Goal: Transaction & Acquisition: Purchase product/service

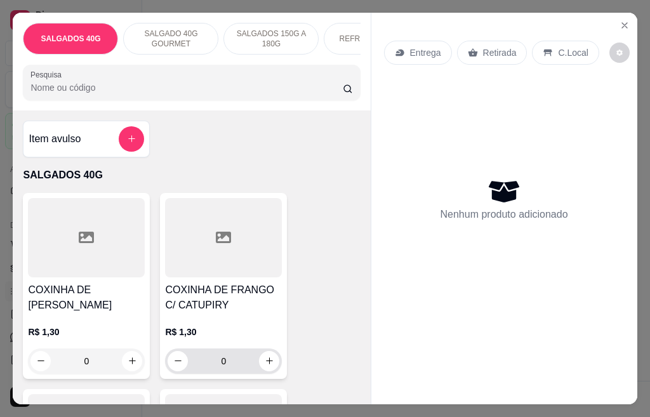
click at [229, 370] on input "0" at bounding box center [223, 361] width 71 height 25
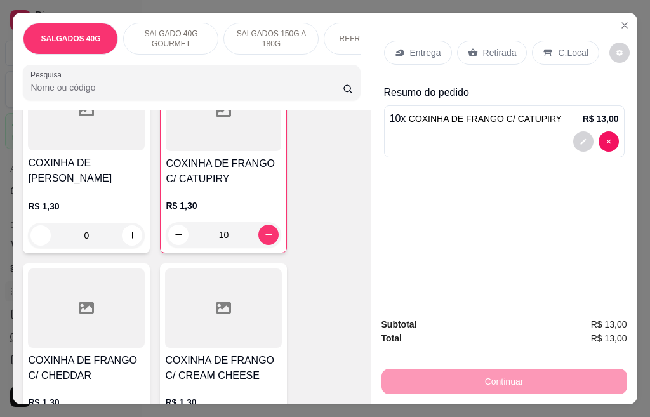
scroll to position [254, 0]
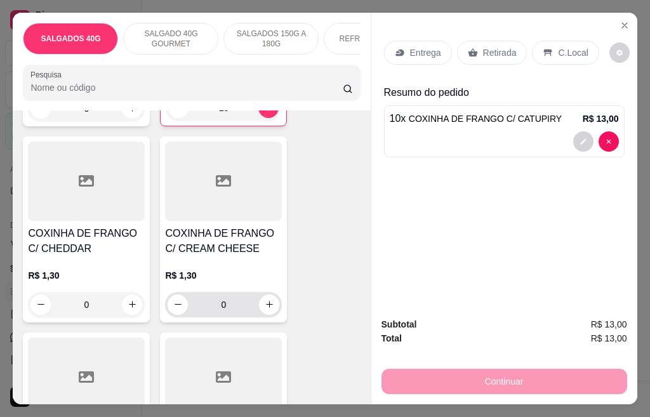
type input "10"
click at [222, 310] on input "0" at bounding box center [223, 304] width 71 height 25
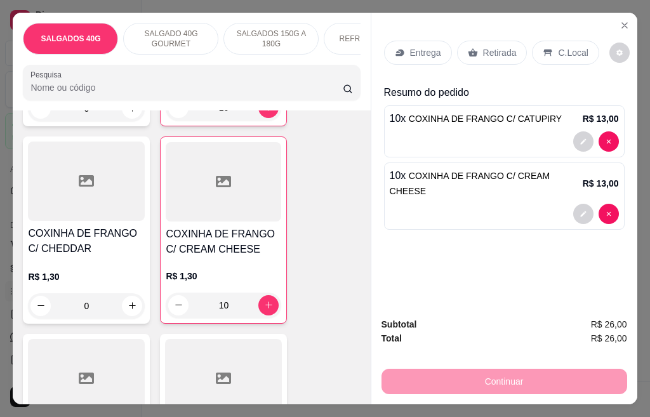
scroll to position [572, 0]
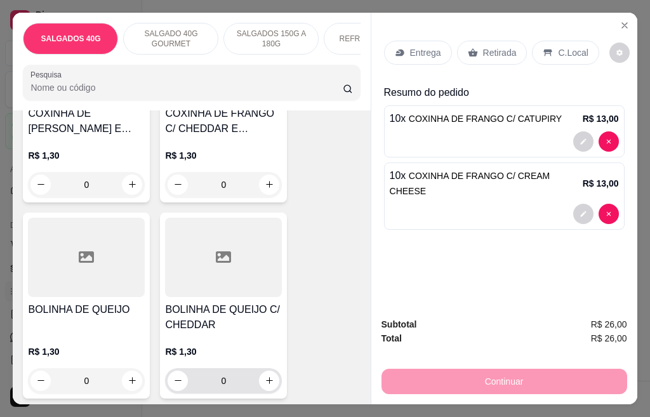
type input "10"
click at [229, 385] on input "0" at bounding box center [223, 380] width 71 height 25
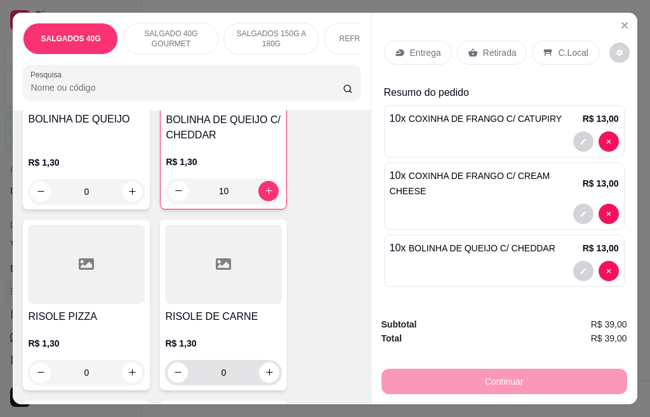
scroll to position [826, 0]
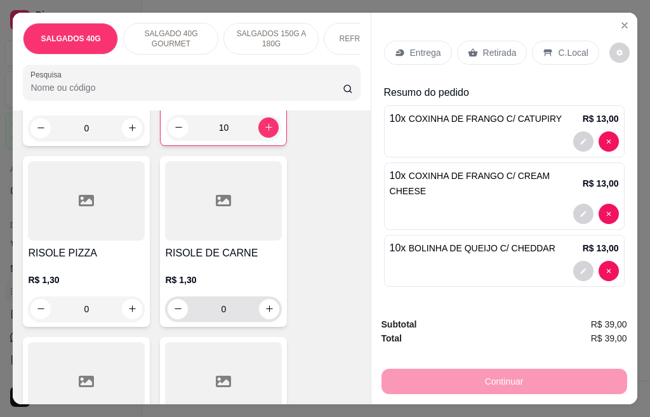
type input "10"
click at [227, 316] on input "0" at bounding box center [223, 309] width 71 height 25
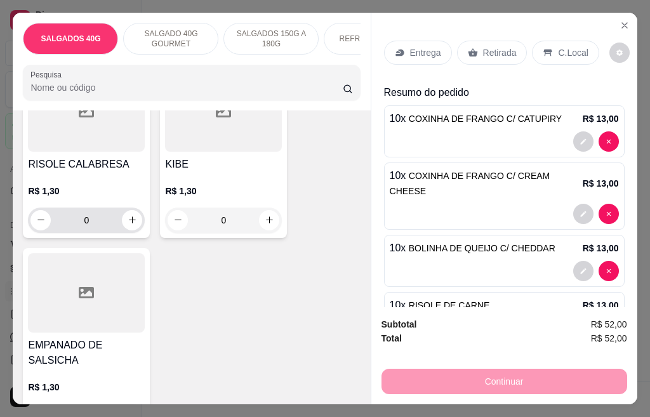
scroll to position [1143, 0]
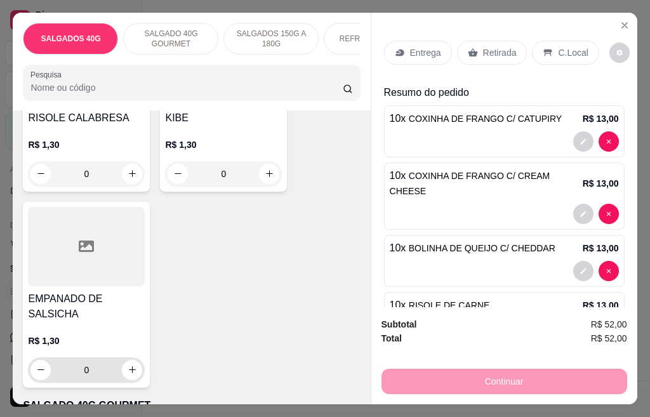
type input "10"
click at [93, 373] on input "0" at bounding box center [86, 370] width 71 height 25
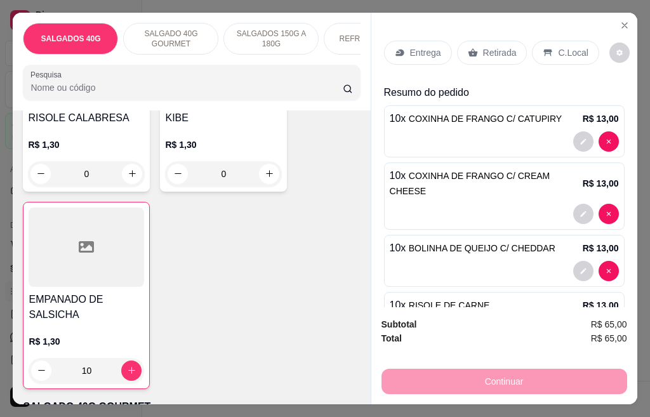
type input "10"
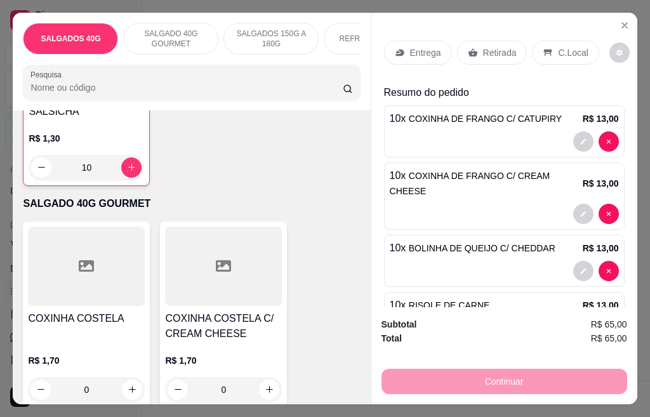
scroll to position [1372, 0]
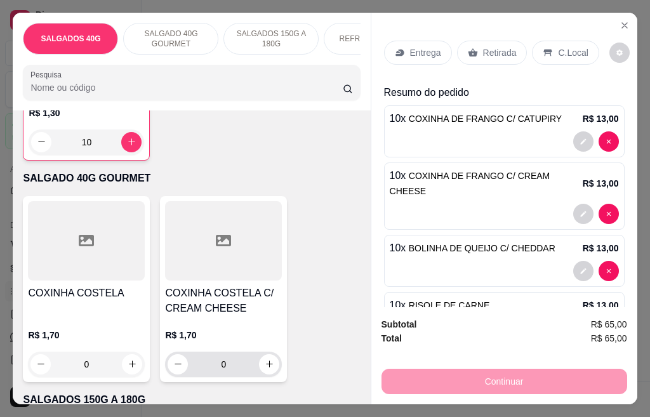
click at [220, 368] on input "0" at bounding box center [223, 364] width 71 height 25
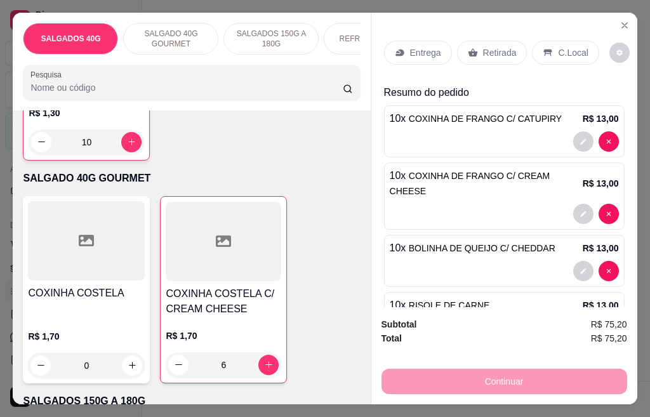
type input "6"
click at [410, 46] on p "Entrega" at bounding box center [425, 52] width 31 height 13
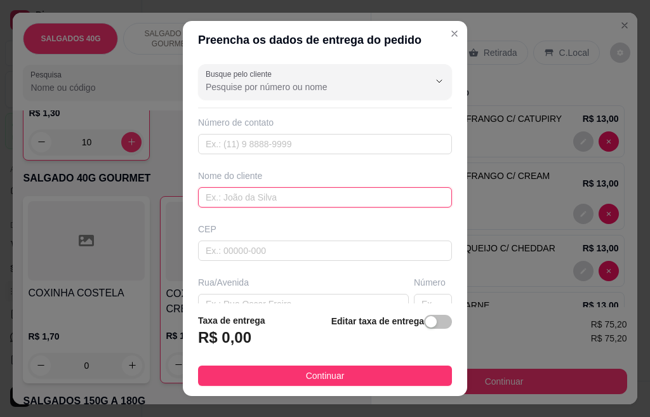
click at [228, 195] on input "text" at bounding box center [325, 197] width 254 height 20
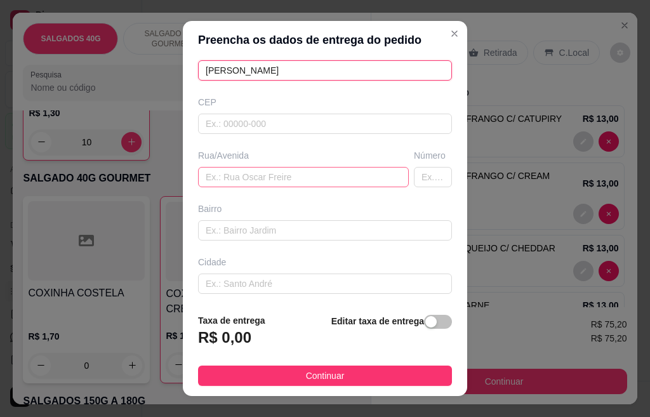
type input "[PERSON_NAME]"
click at [229, 173] on input "text" at bounding box center [303, 177] width 211 height 20
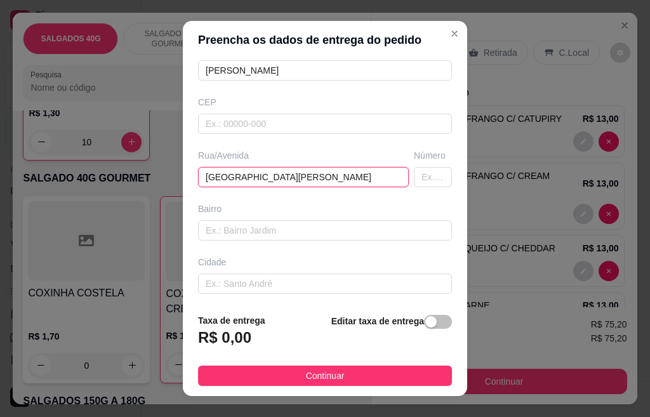
type input "[GEOGRAPHIC_DATA][PERSON_NAME]"
type input "153"
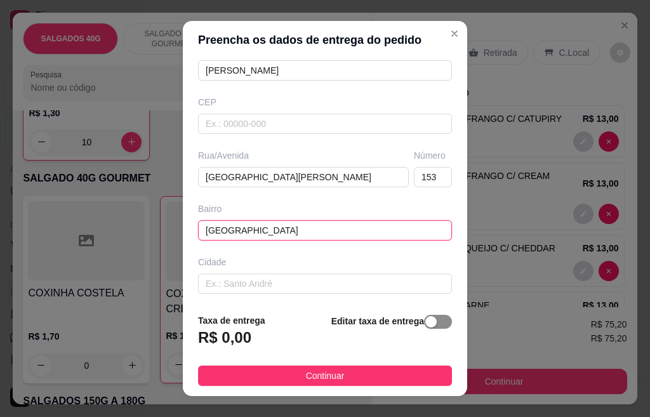
type input "[GEOGRAPHIC_DATA]"
click at [425, 324] on span "button" at bounding box center [438, 322] width 28 height 14
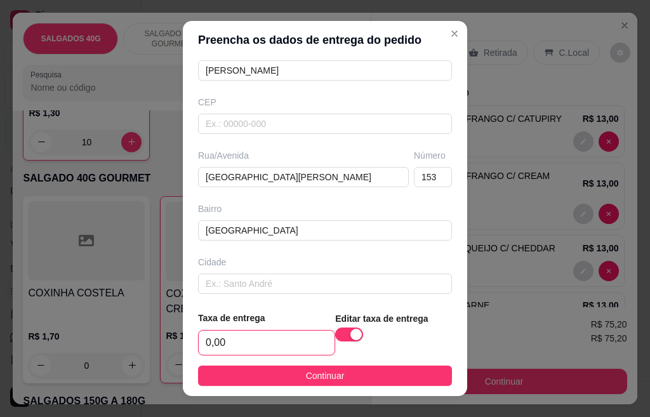
click at [246, 335] on input "0,00" at bounding box center [267, 343] width 136 height 24
type input "8,00"
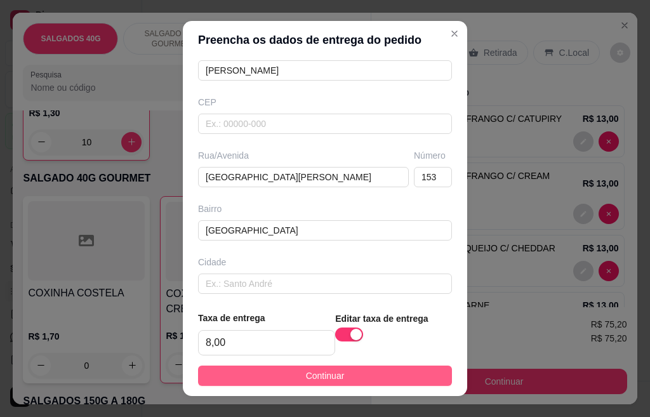
click at [289, 376] on button "Continuar" at bounding box center [325, 376] width 254 height 20
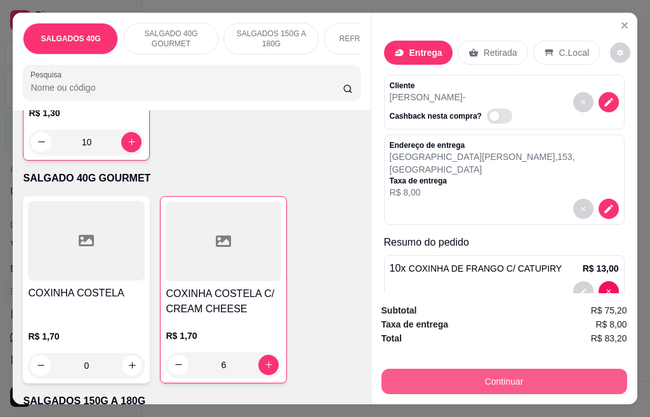
click at [426, 370] on button "Continuar" at bounding box center [505, 381] width 246 height 25
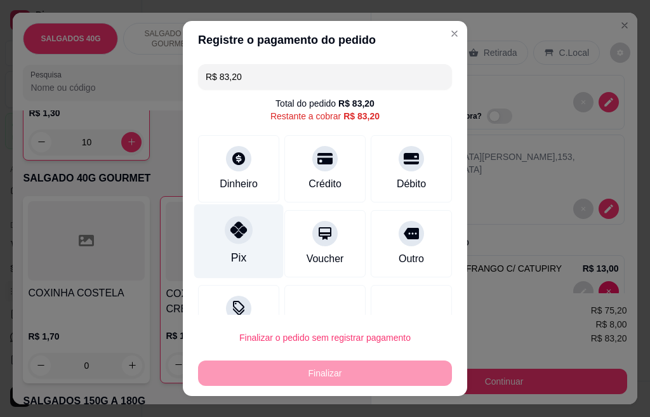
click at [258, 253] on div "Pix" at bounding box center [239, 241] width 90 height 74
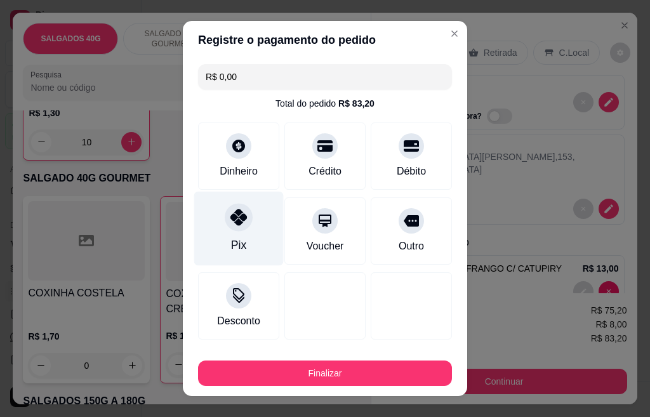
type input "R$ 0,00"
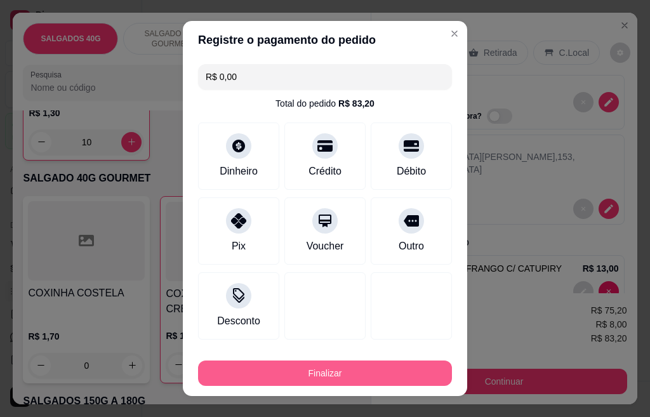
click at [324, 376] on button "Finalizar" at bounding box center [325, 373] width 254 height 25
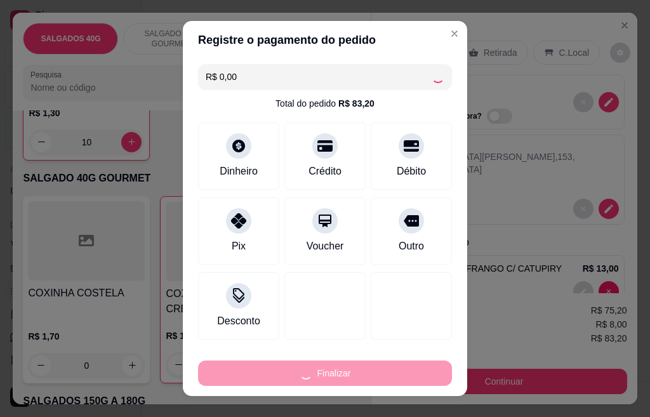
type input "0"
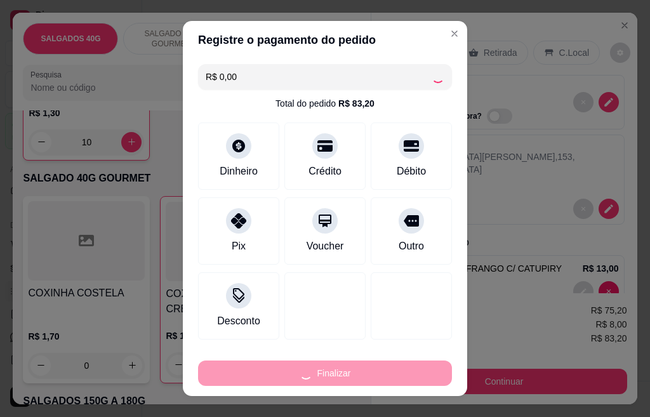
type input "0"
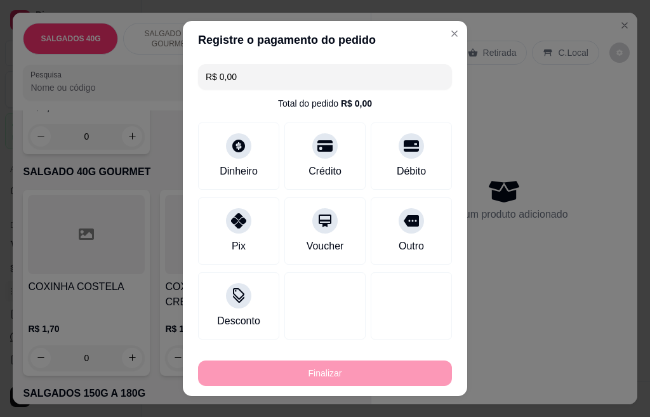
type input "-R$ 83,20"
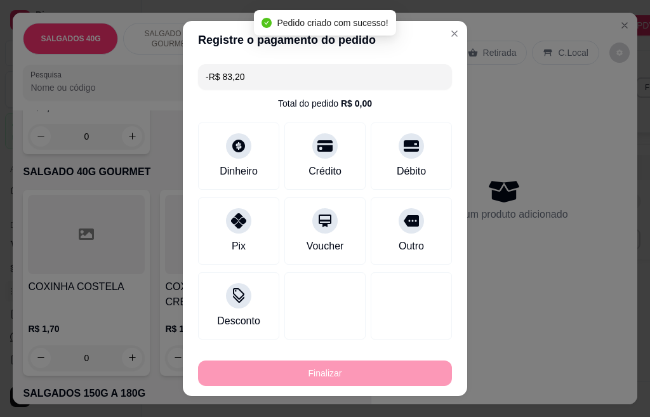
scroll to position [1366, 0]
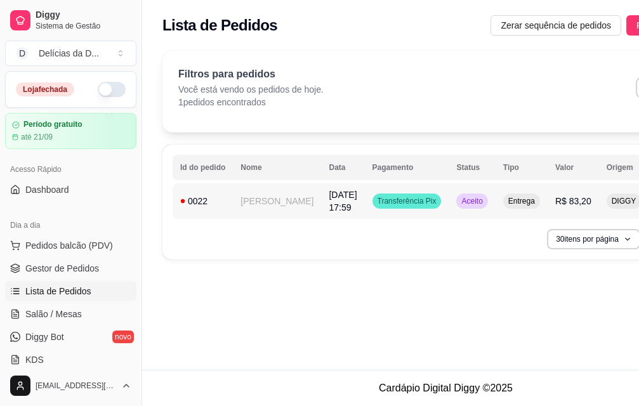
click at [375, 199] on span "Transferência Pix" at bounding box center [407, 201] width 64 height 10
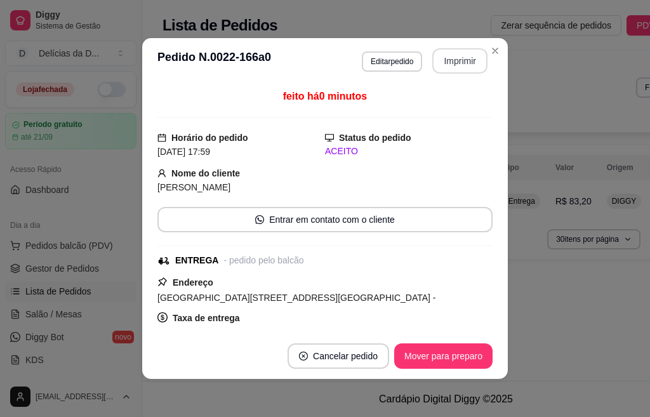
click at [450, 64] on button "Imprimir" at bounding box center [459, 60] width 55 height 25
click at [447, 65] on button "Imprimir" at bounding box center [459, 60] width 55 height 25
